Goal: Transaction & Acquisition: Purchase product/service

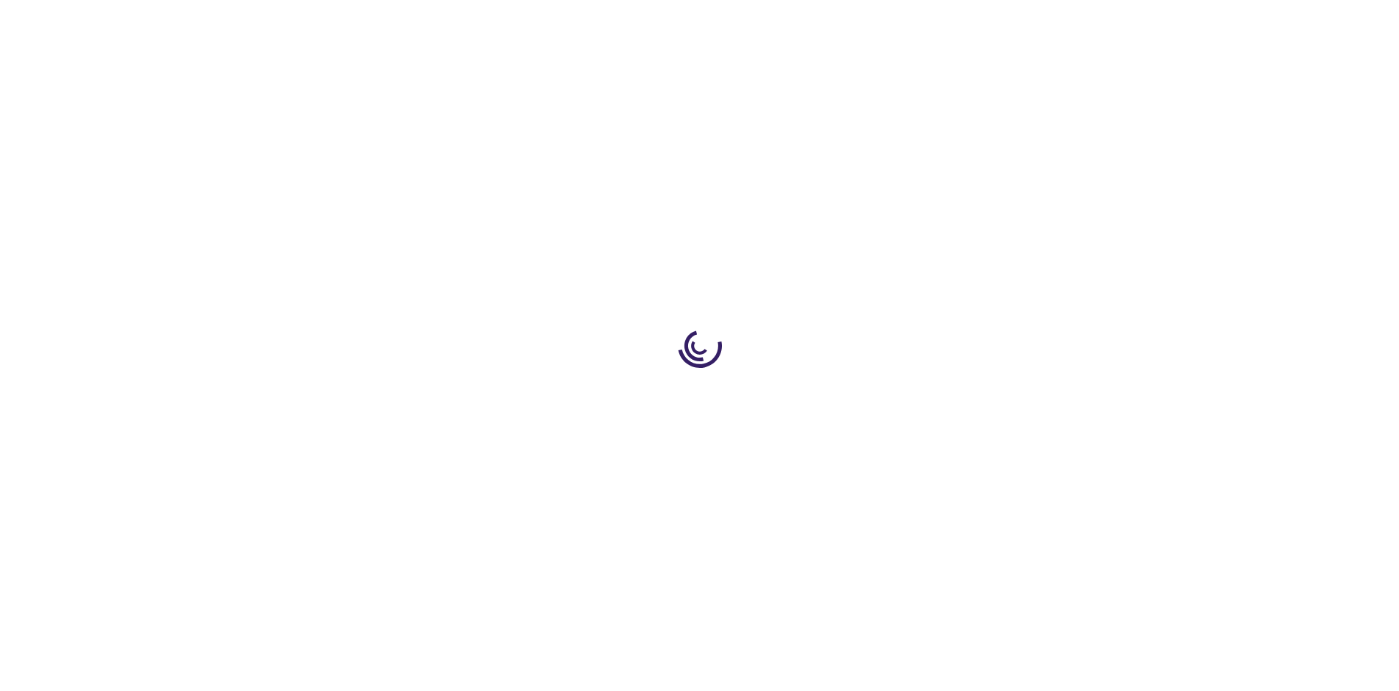
click at [925, 22] on link "Log In" at bounding box center [923, 22] width 29 height 12
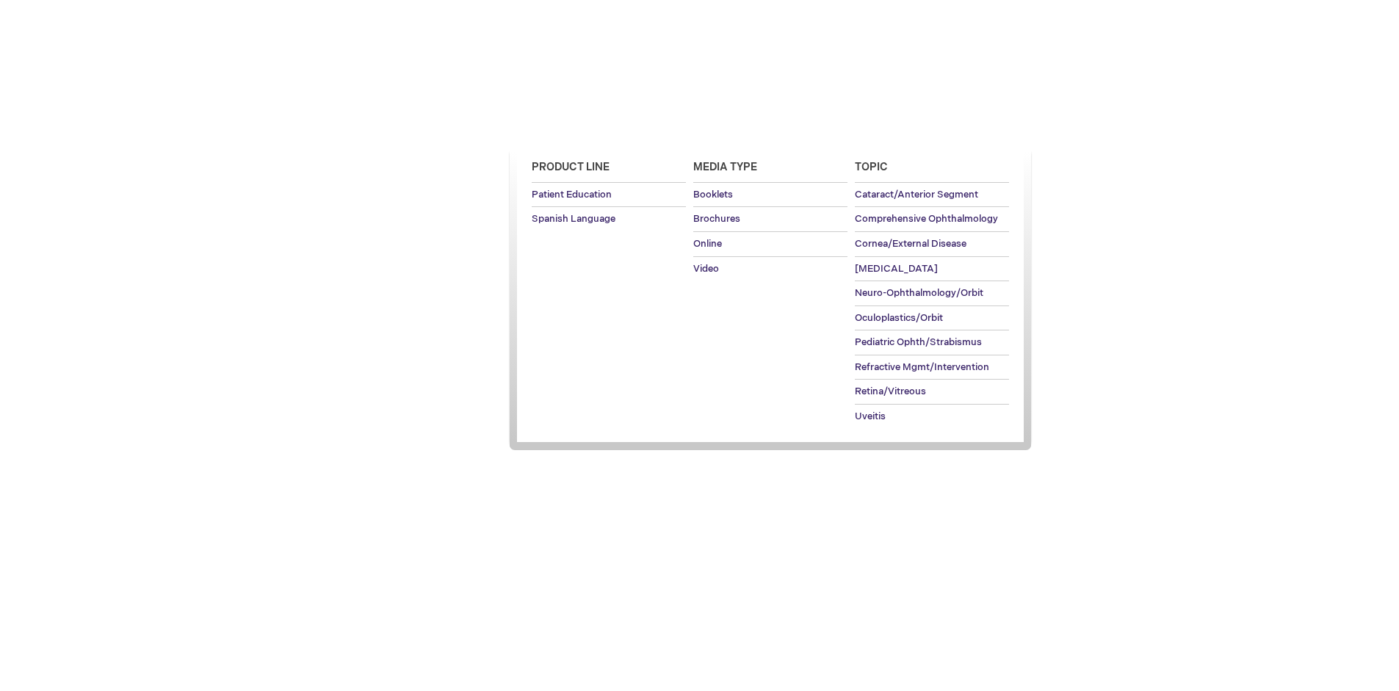
click at [567, 127] on span "Patient Education" at bounding box center [571, 127] width 101 height 12
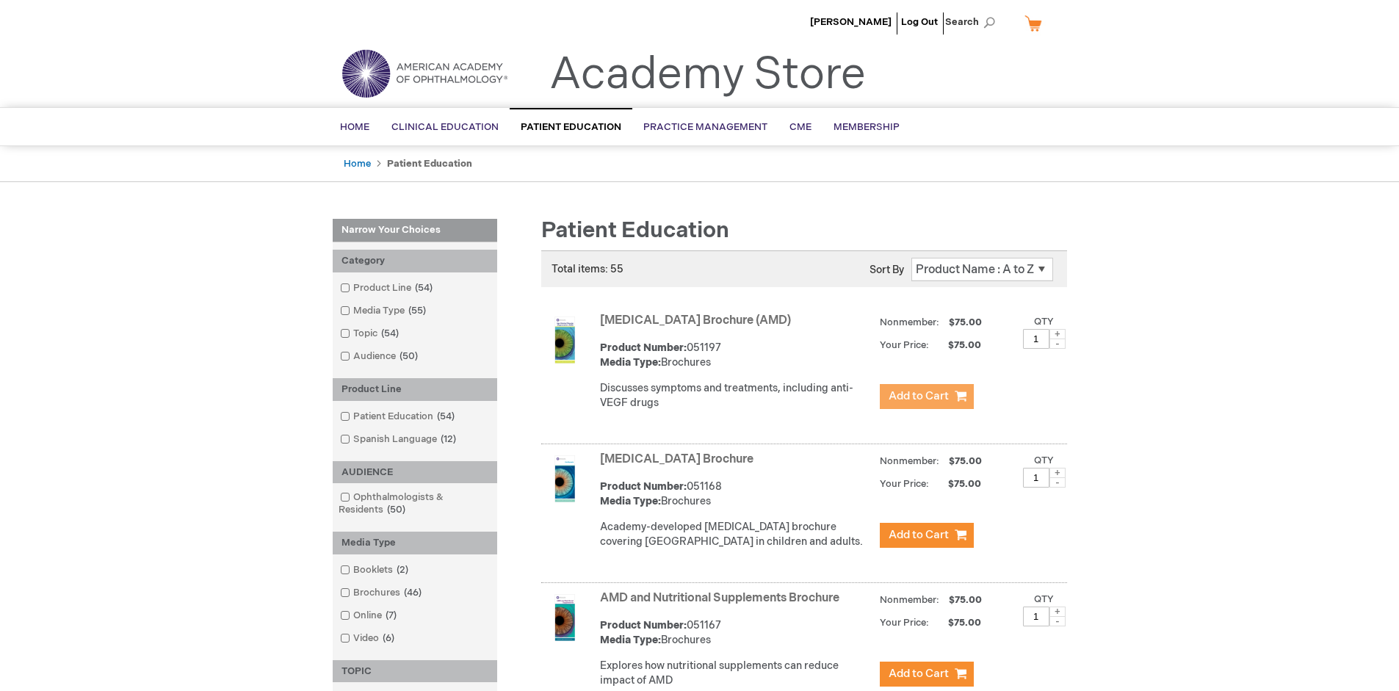
click at [926, 397] on span "Add to Cart" at bounding box center [919, 396] width 60 height 14
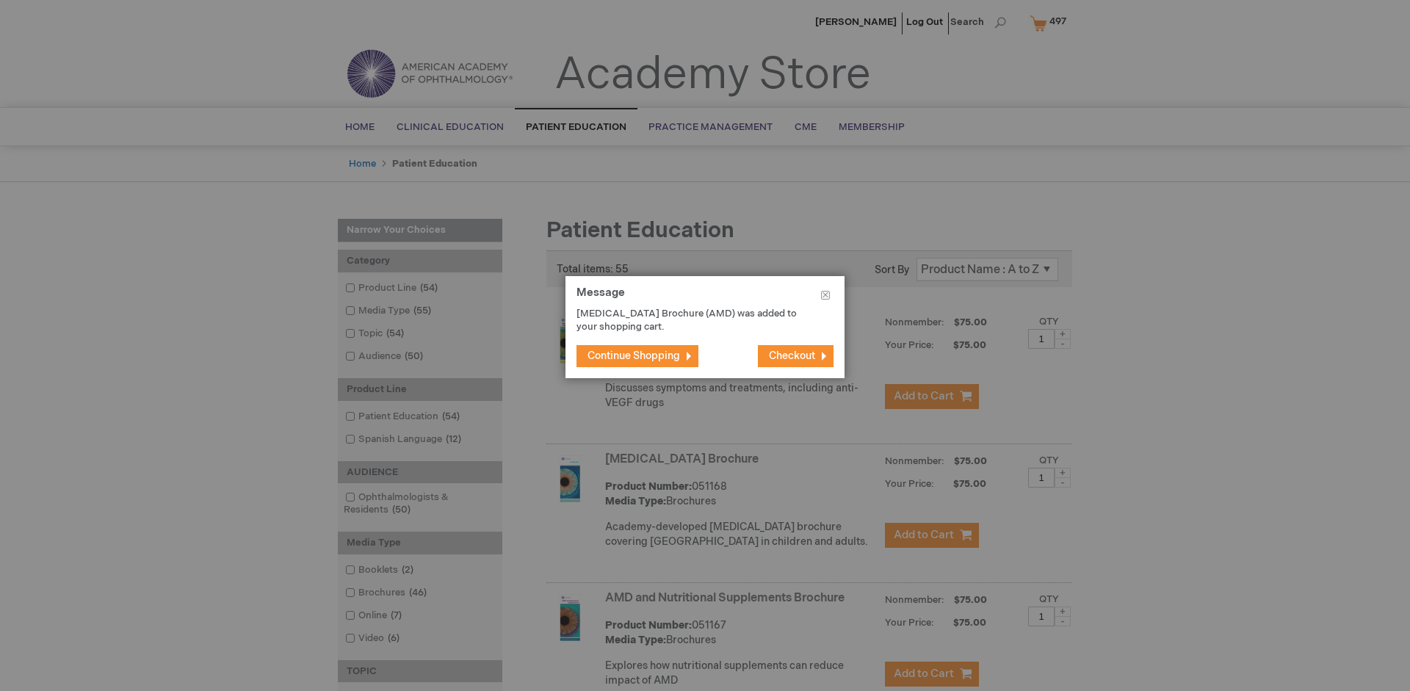
click at [634, 356] on span "Continue Shopping" at bounding box center [634, 356] width 93 height 12
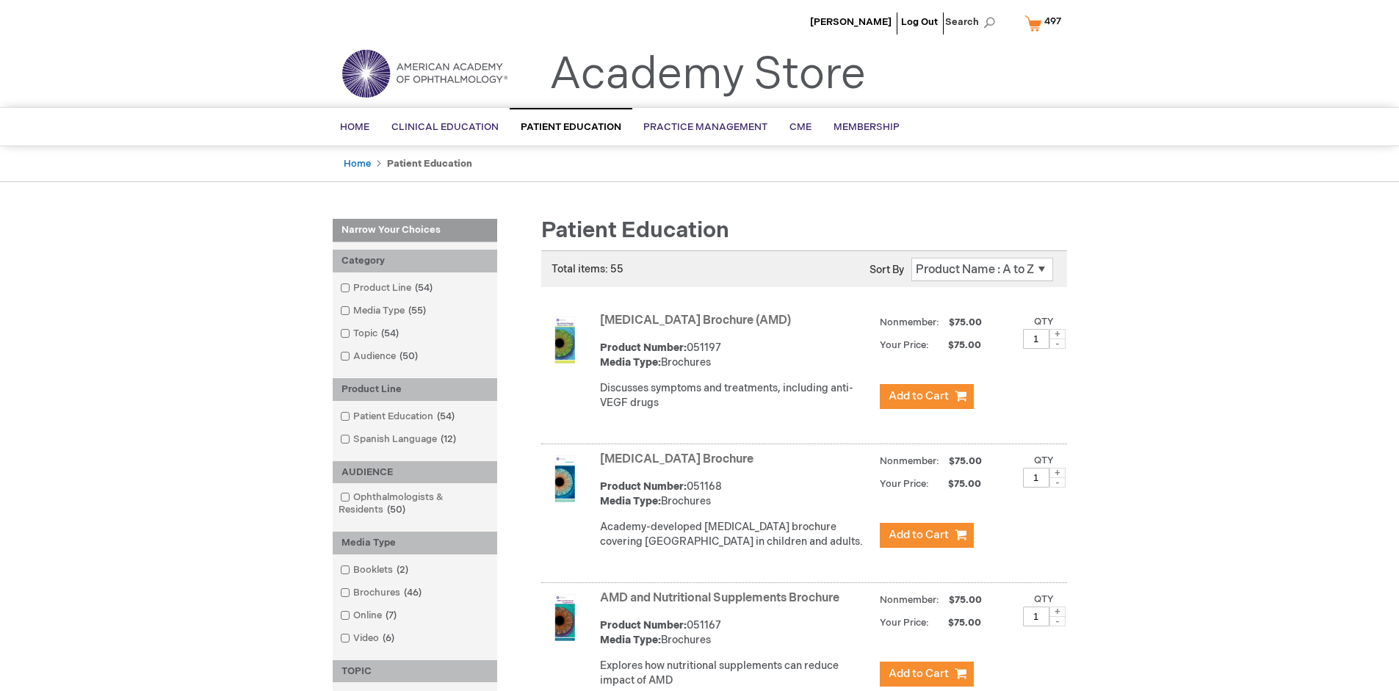
click at [723, 605] on link "AMD and Nutritional Supplements Brochure" at bounding box center [719, 598] width 239 height 14
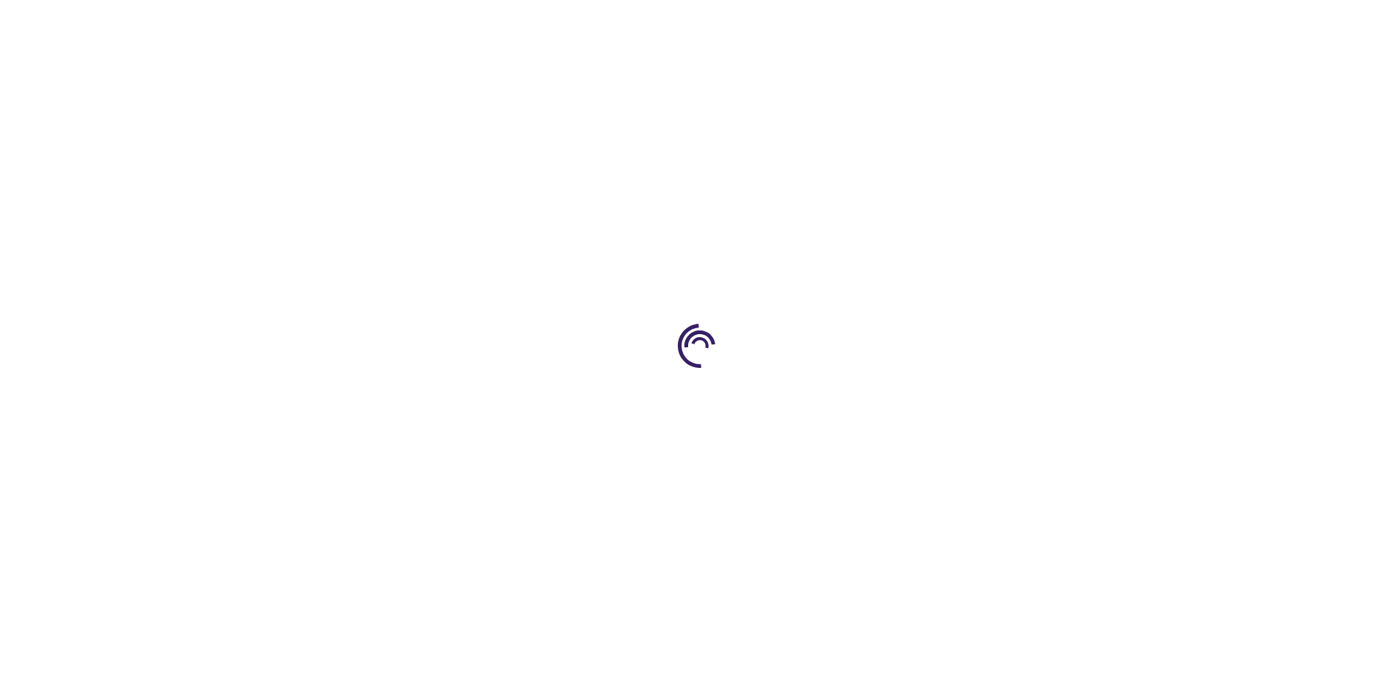
type input "1"
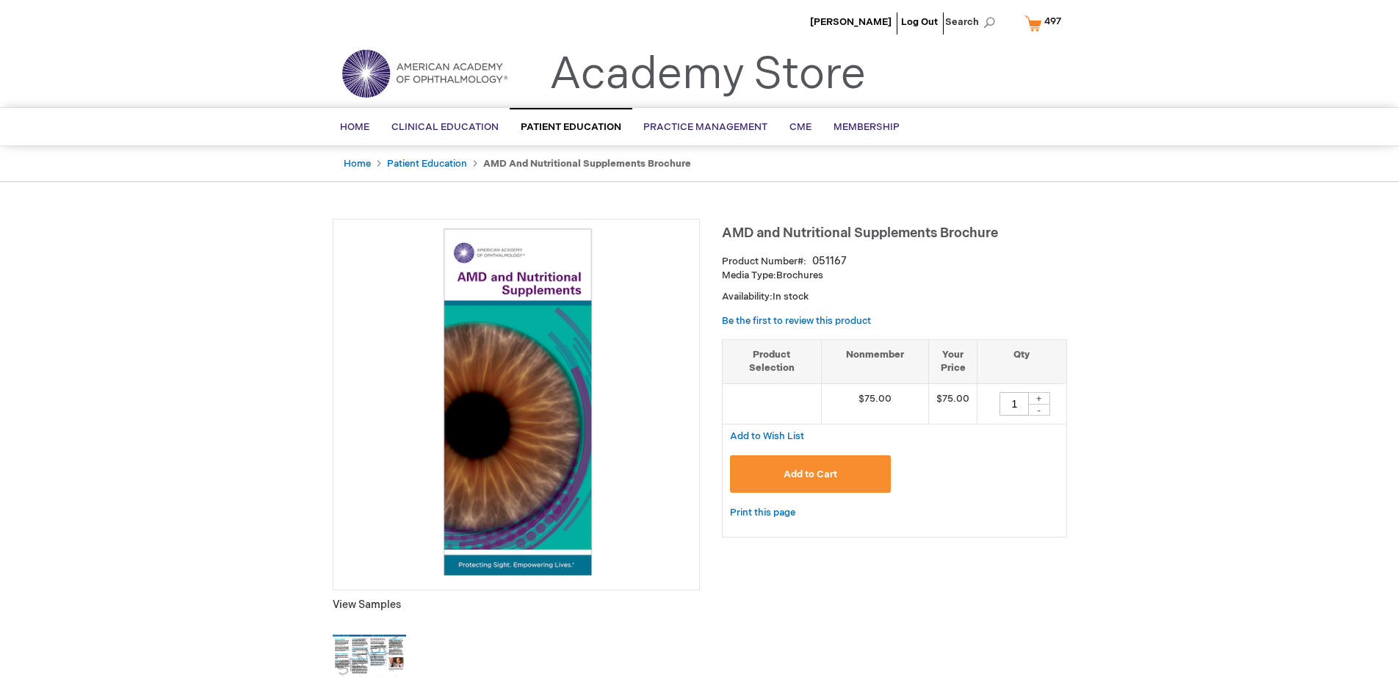
click at [810, 474] on span "Add to Cart" at bounding box center [811, 475] width 54 height 12
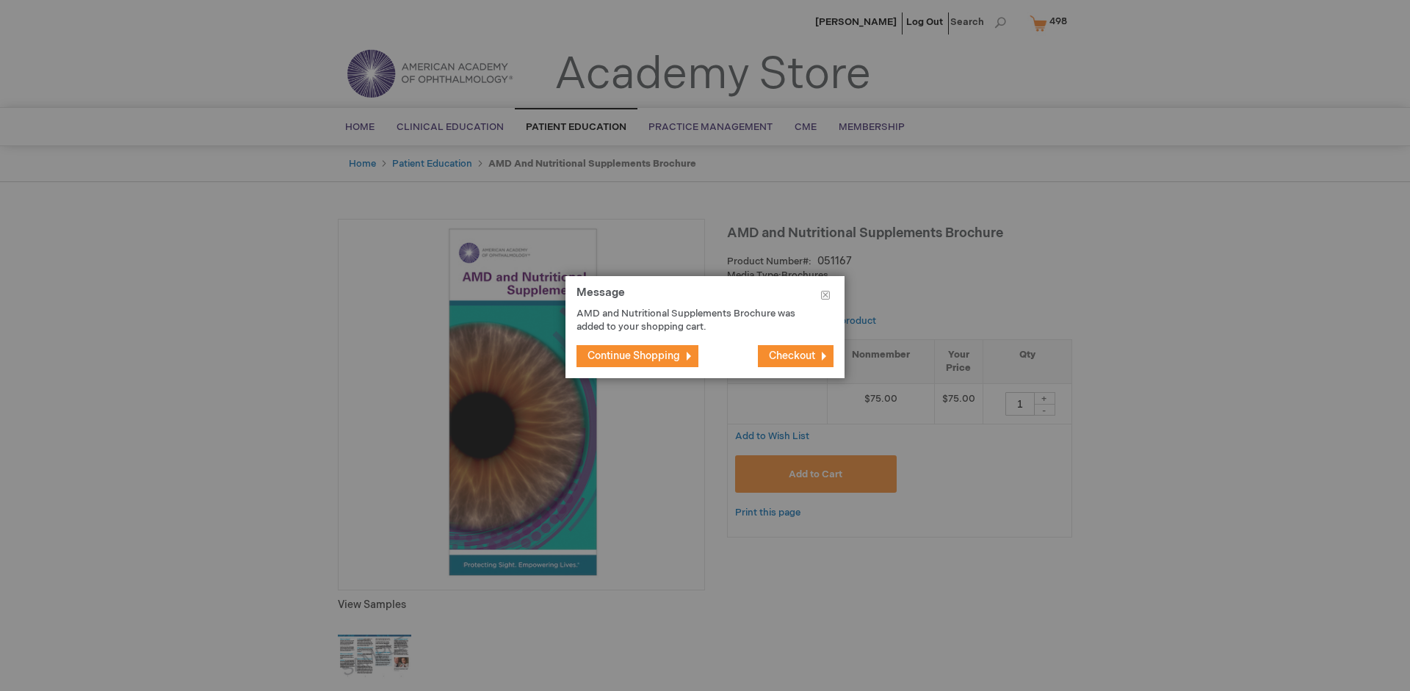
click at [634, 356] on span "Continue Shopping" at bounding box center [634, 356] width 93 height 12
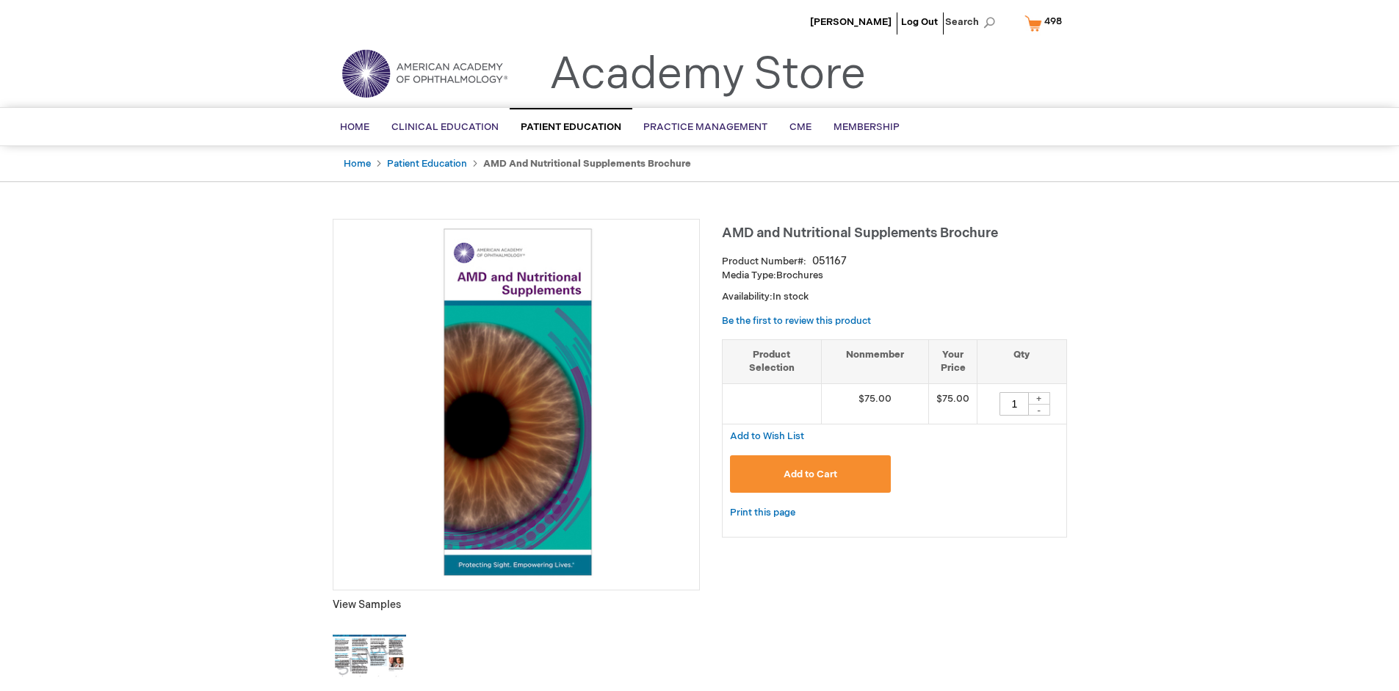
click at [1046, 23] on span "498" at bounding box center [1054, 21] width 18 height 12
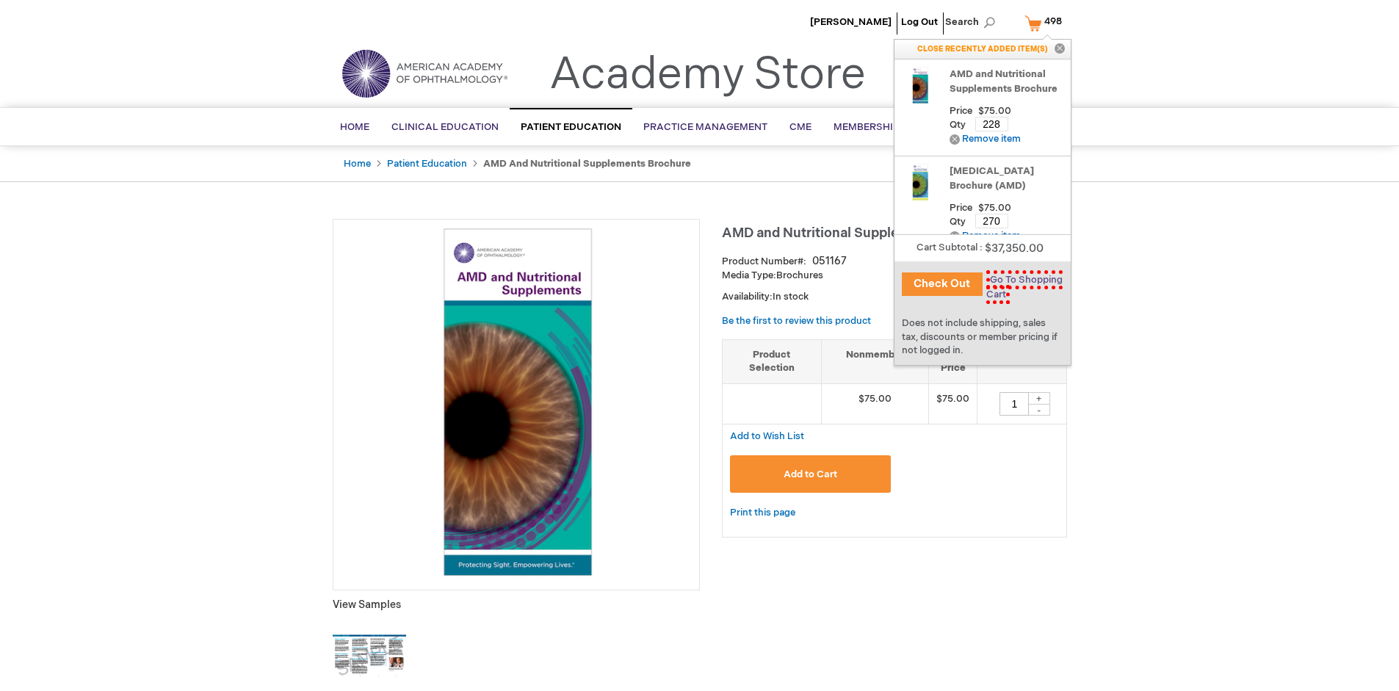
click at [1022, 280] on span "Go To Shopping Cart" at bounding box center [1025, 287] width 76 height 34
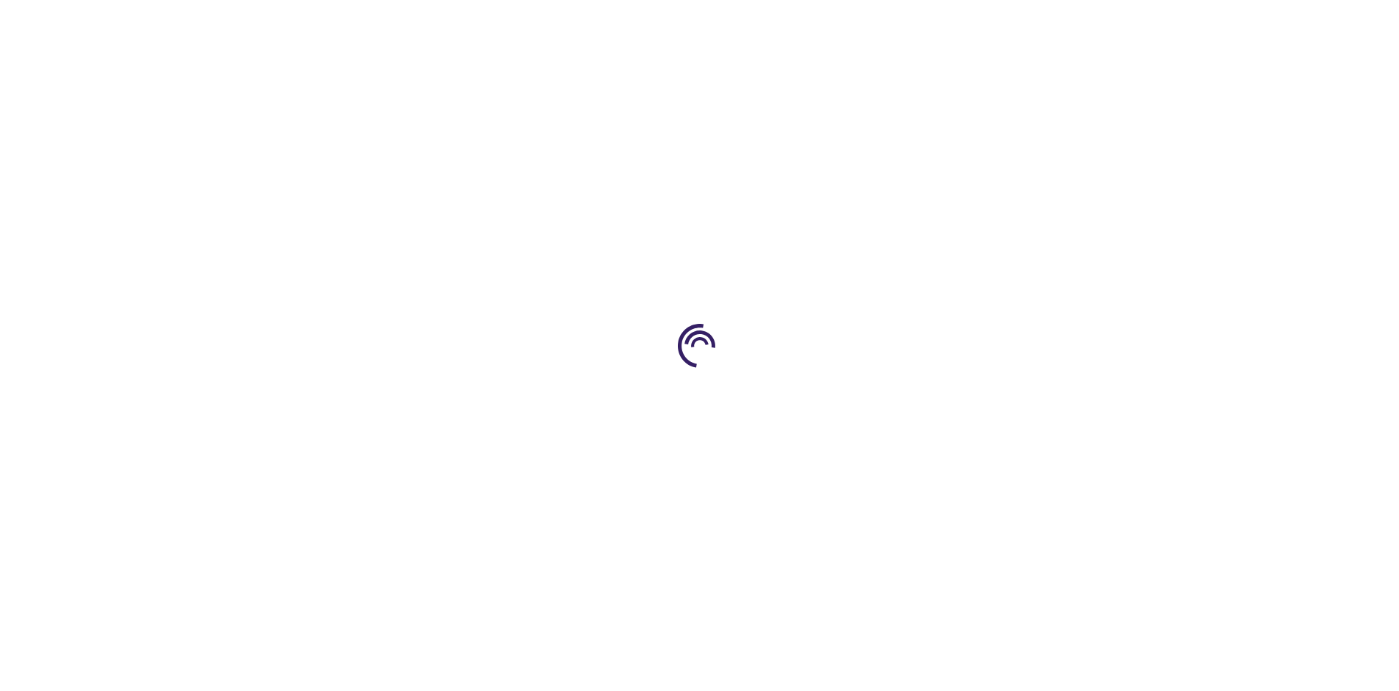
select select "US"
select select "41"
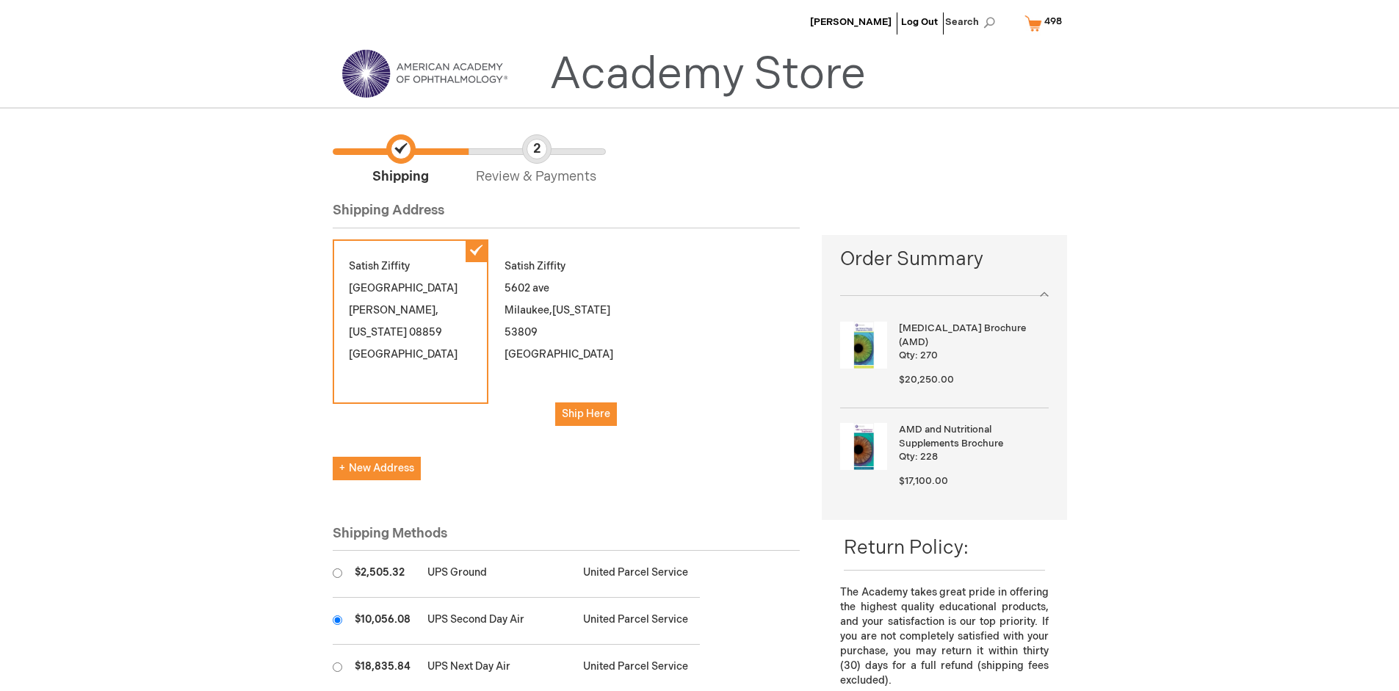
click at [337, 620] on input "radio" at bounding box center [338, 621] width 10 height 10
